Goal: Task Accomplishment & Management: Manage account settings

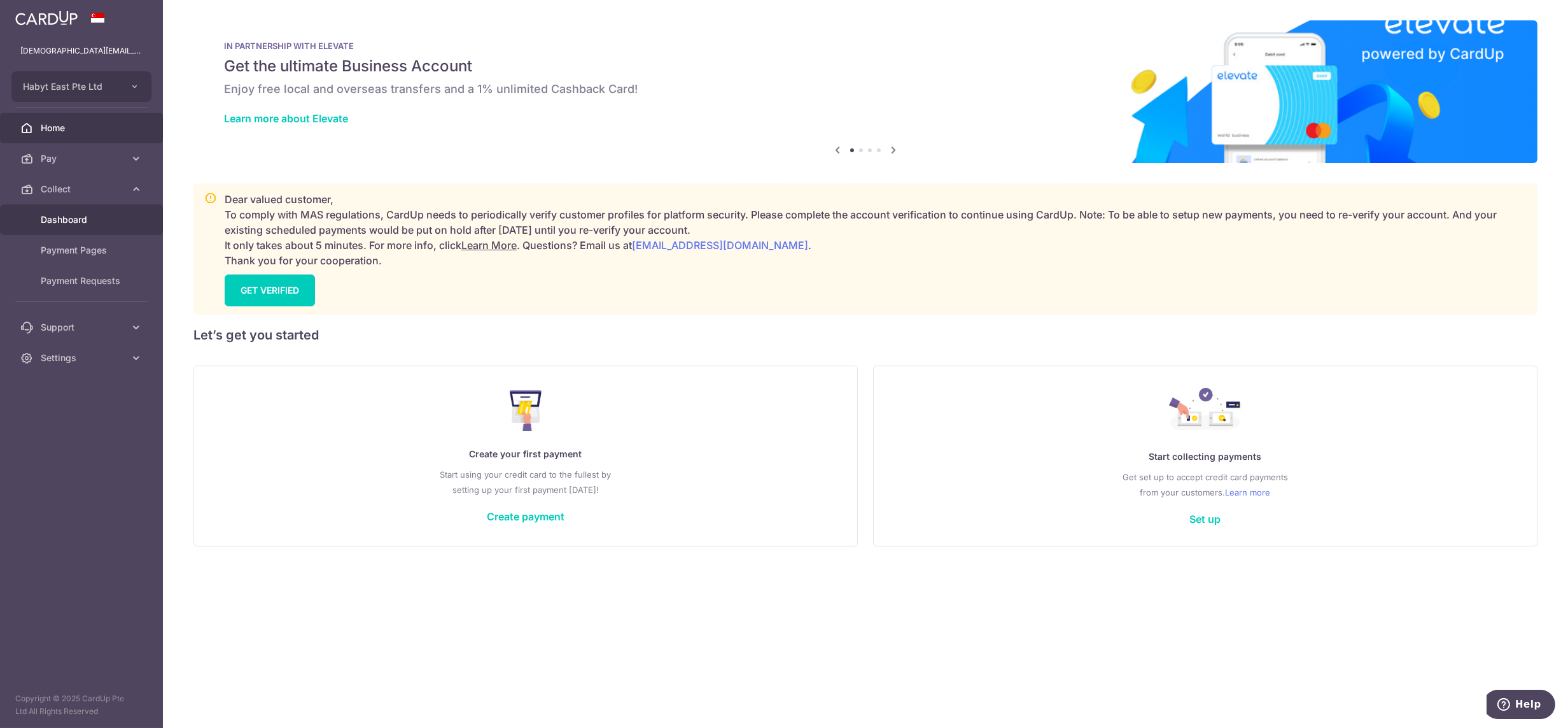
drag, startPoint x: 0, startPoint y: 0, endPoint x: 70, endPoint y: 216, distance: 227.1
click at [70, 216] on span "Dashboard" at bounding box center [82, 220] width 84 height 12
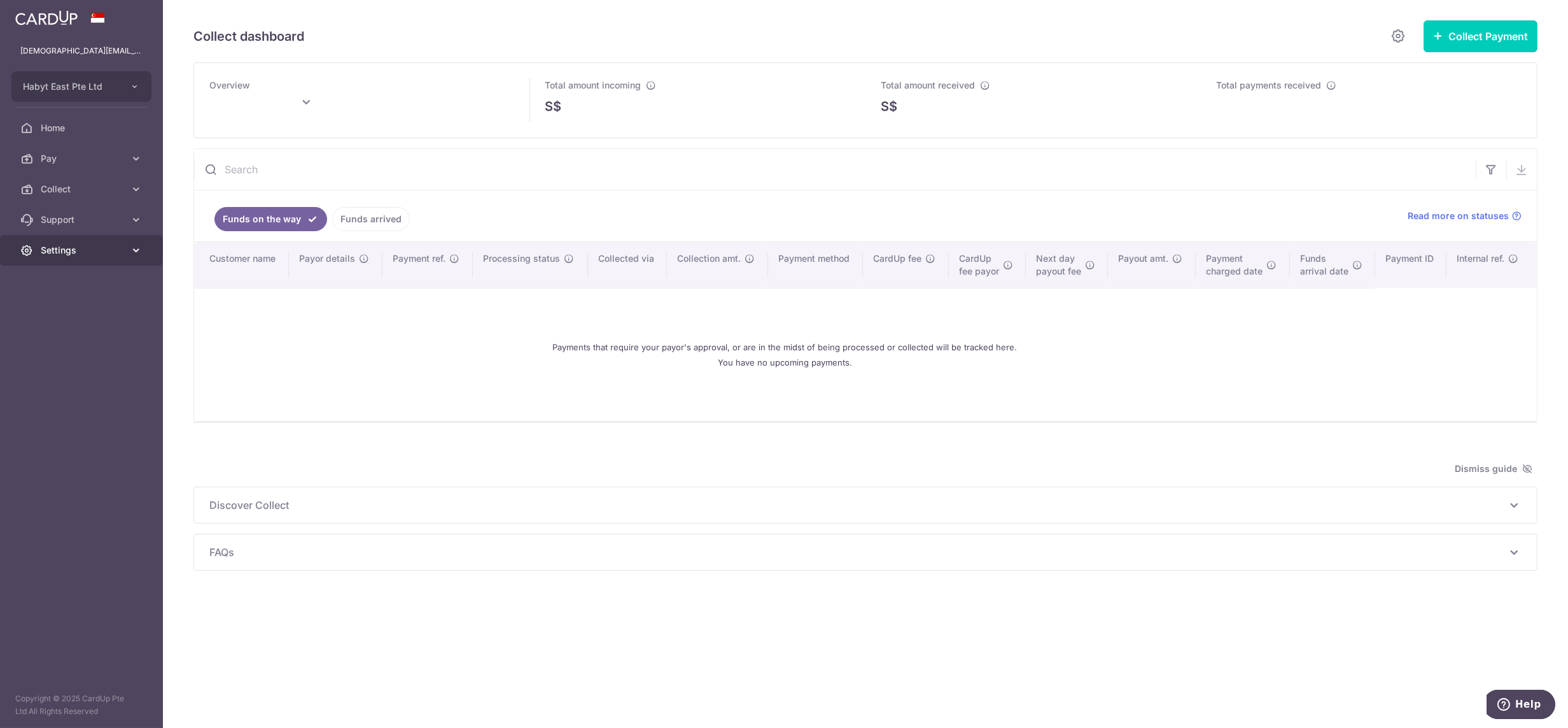
click at [88, 252] on span "Settings" at bounding box center [82, 250] width 84 height 12
click at [76, 306] on span "Logout" at bounding box center [82, 311] width 84 height 12
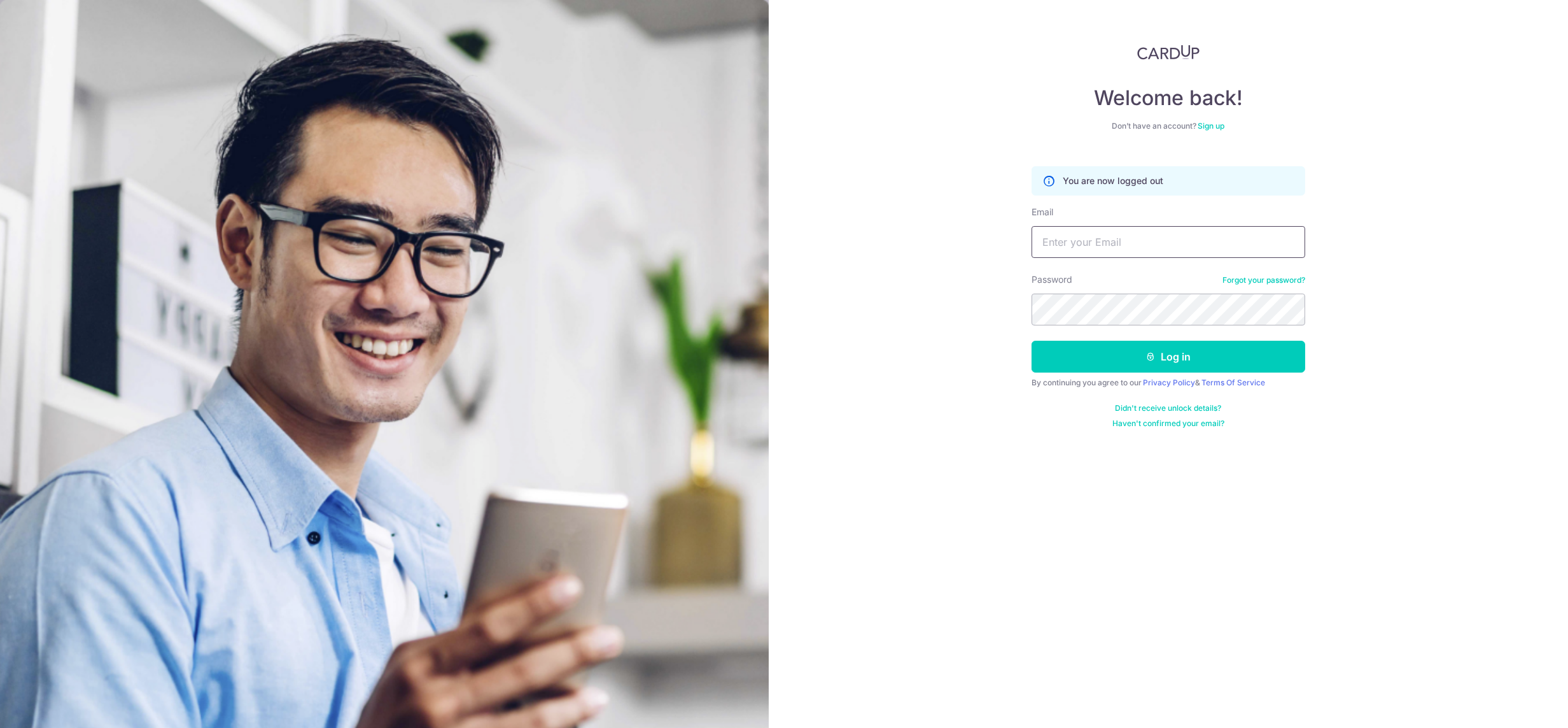
click at [1118, 241] on input "Email" at bounding box center [1168, 242] width 274 height 32
paste input "[DEMOGRAPHIC_DATA][EMAIL_ADDRESS][DOMAIN_NAME]"
type input "[DEMOGRAPHIC_DATA][EMAIL_ADDRESS][DOMAIN_NAME]"
click at [1032, 340] on button "Log in" at bounding box center [1168, 356] width 274 height 32
